Goal: Find specific page/section: Find specific page/section

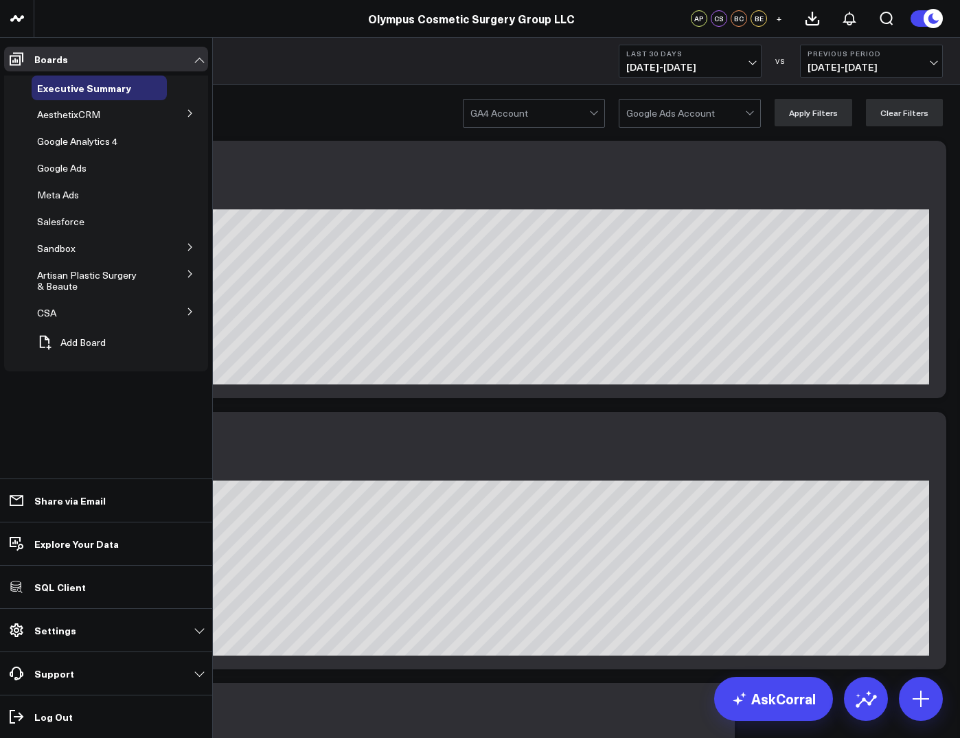
click at [176, 109] on button at bounding box center [190, 112] width 36 height 21
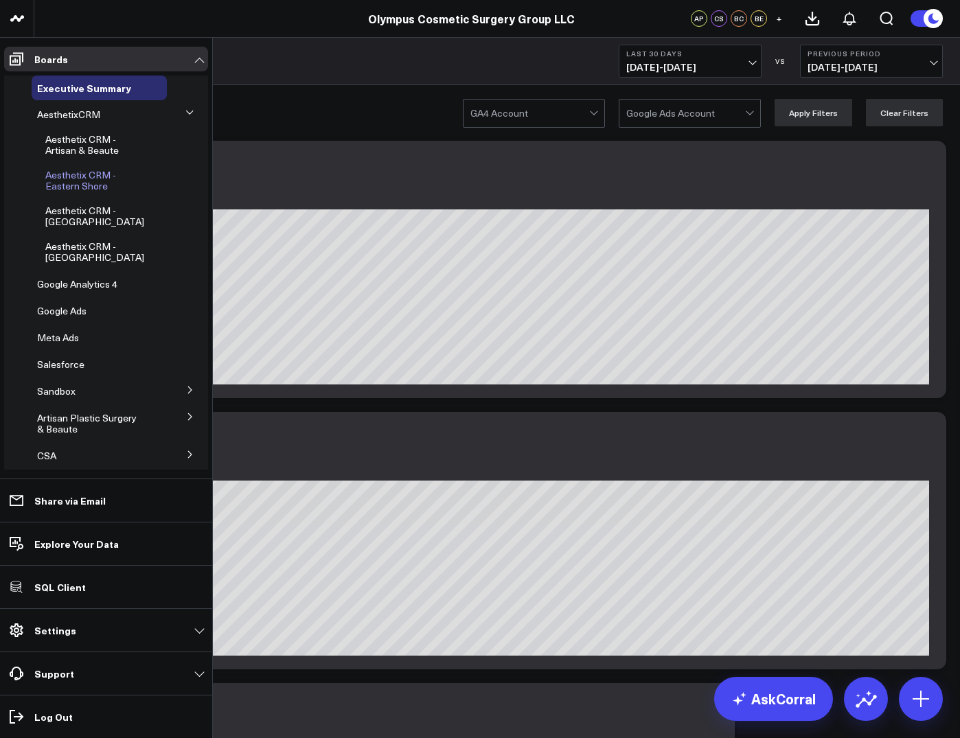
click at [78, 171] on span "Aesthetix CRM - Eastern Shore" at bounding box center [80, 180] width 71 height 24
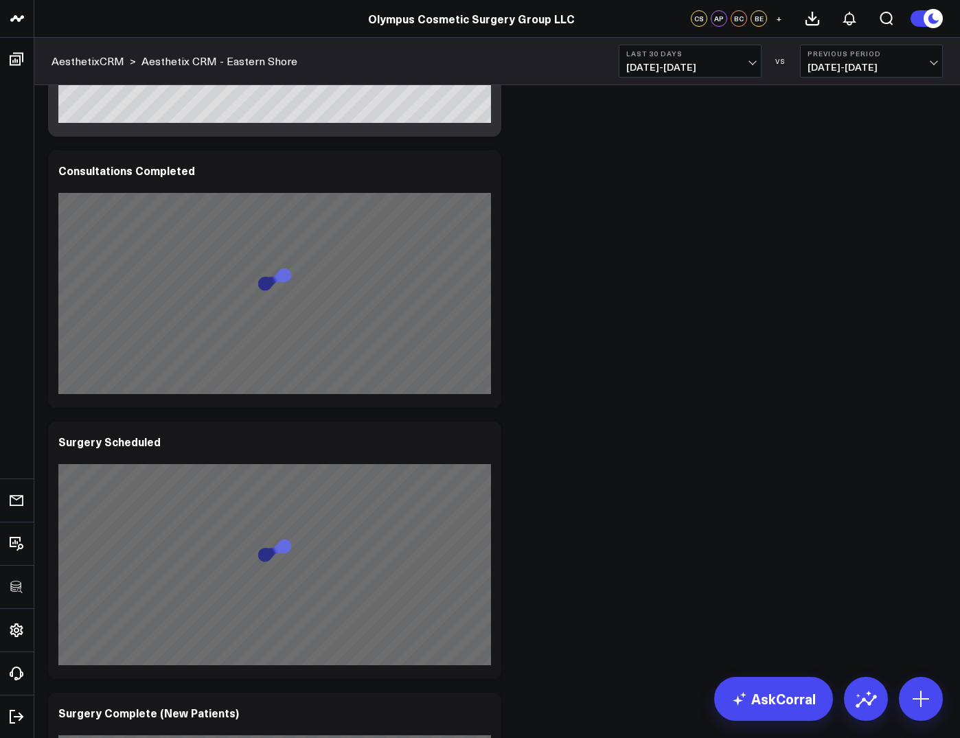
scroll to position [667, 0]
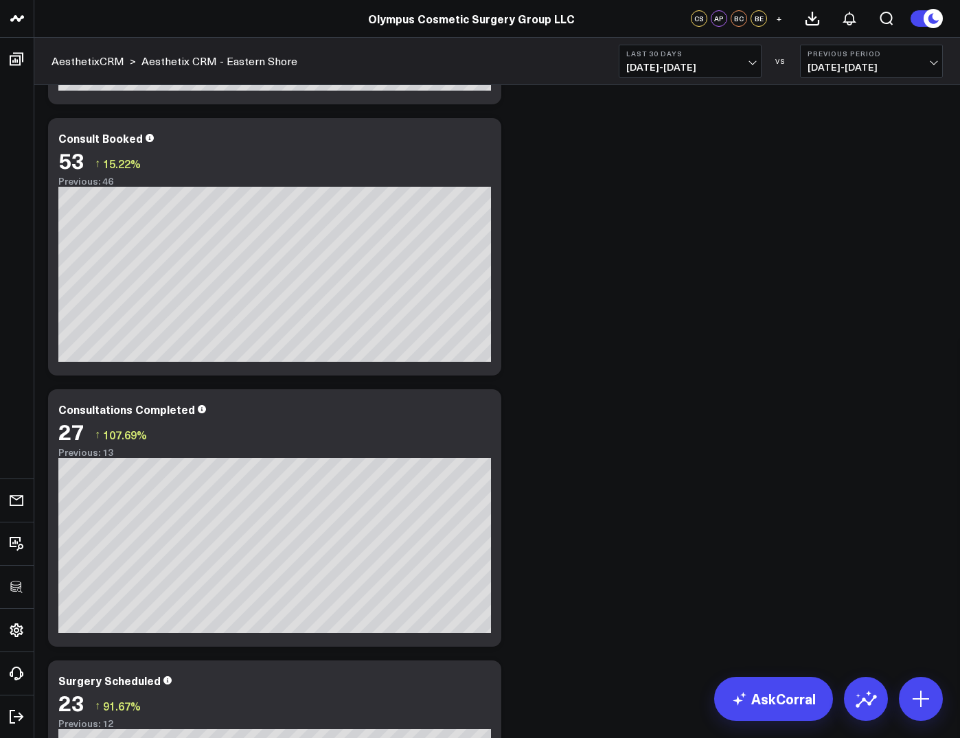
scroll to position [0, 0]
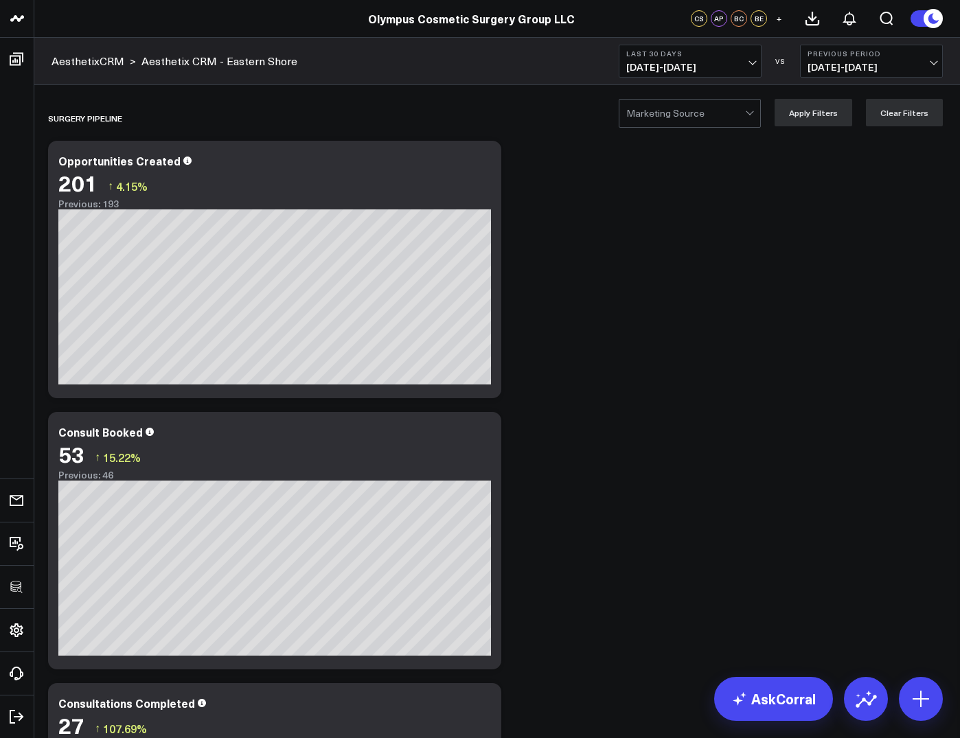
click at [717, 52] on b "Last 30 Days" at bounding box center [690, 53] width 128 height 8
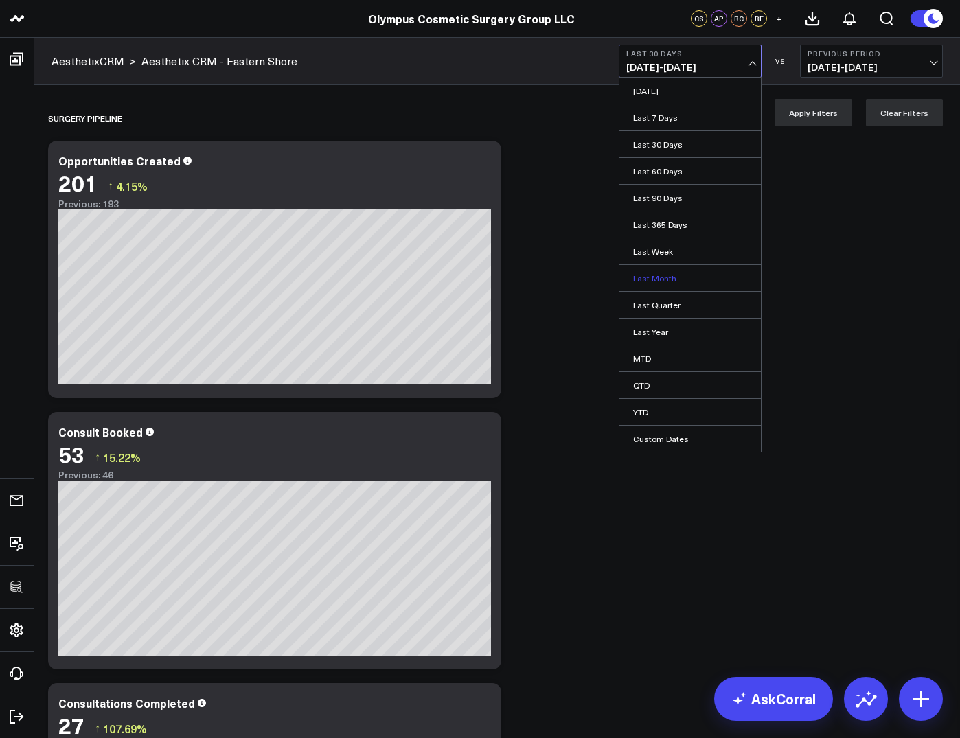
click at [661, 275] on link "Last Month" at bounding box center [689, 278] width 141 height 26
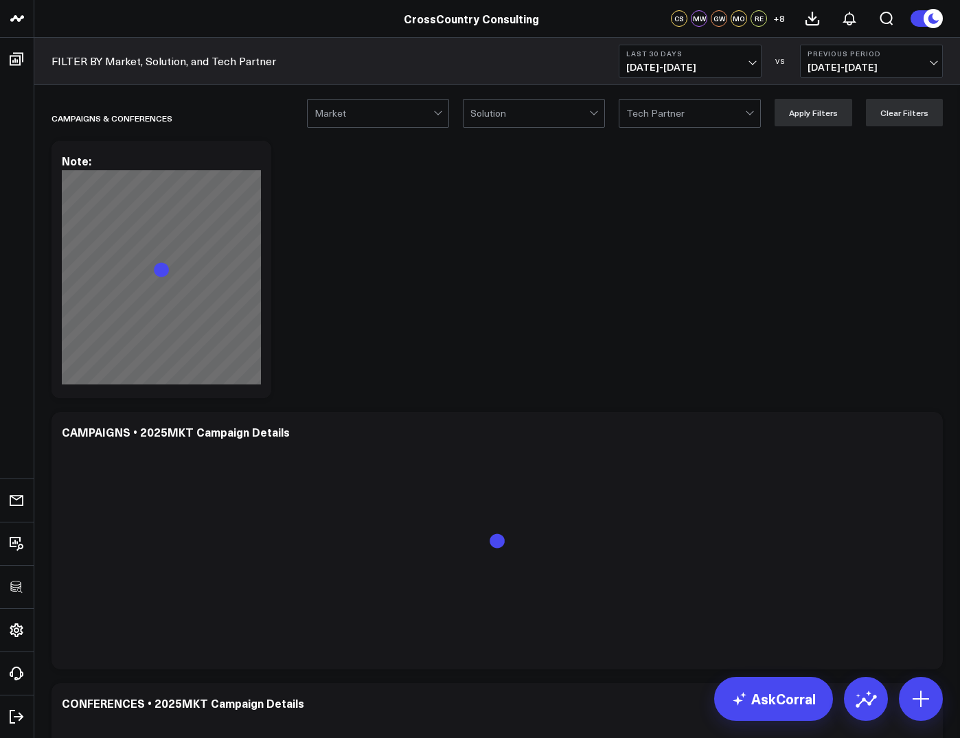
scroll to position [38, 0]
